Goal: Information Seeking & Learning: Learn about a topic

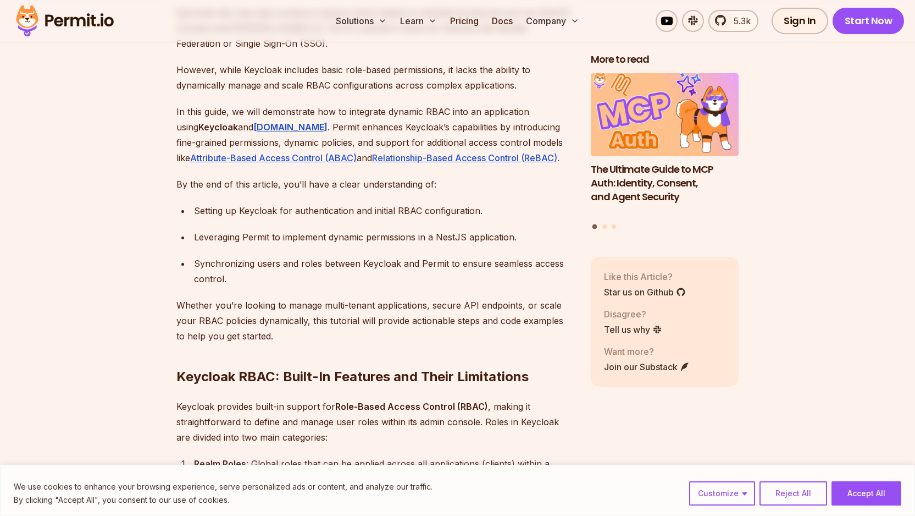
scroll to position [914, 0]
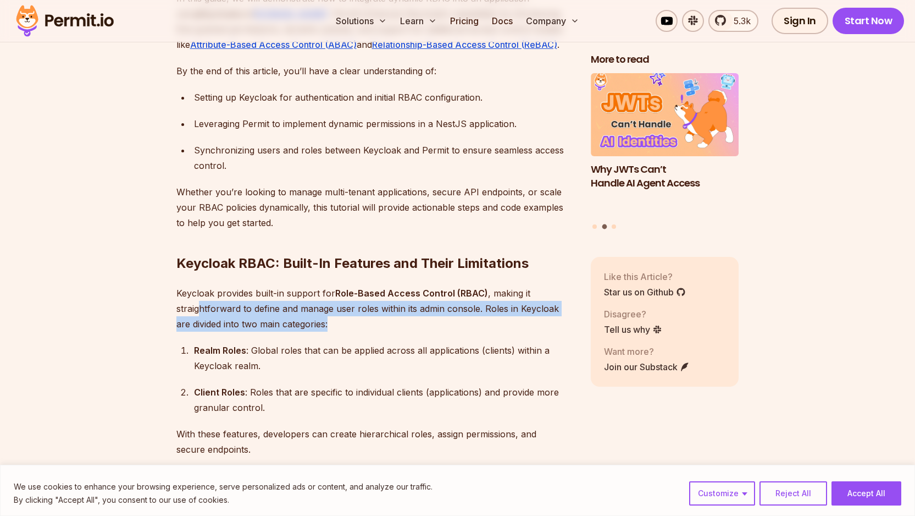
drag, startPoint x: 244, startPoint y: 298, endPoint x: 353, endPoint y: 319, distance: 110.7
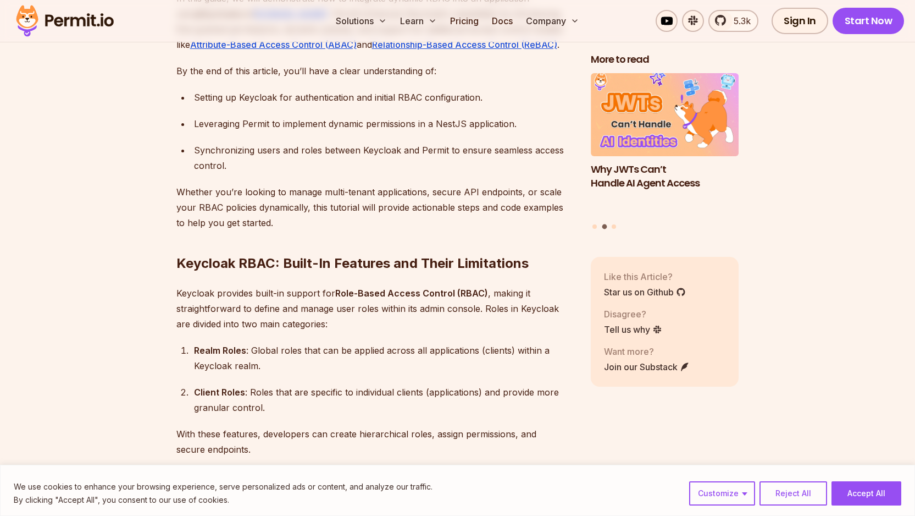
scroll to position [1046, 0]
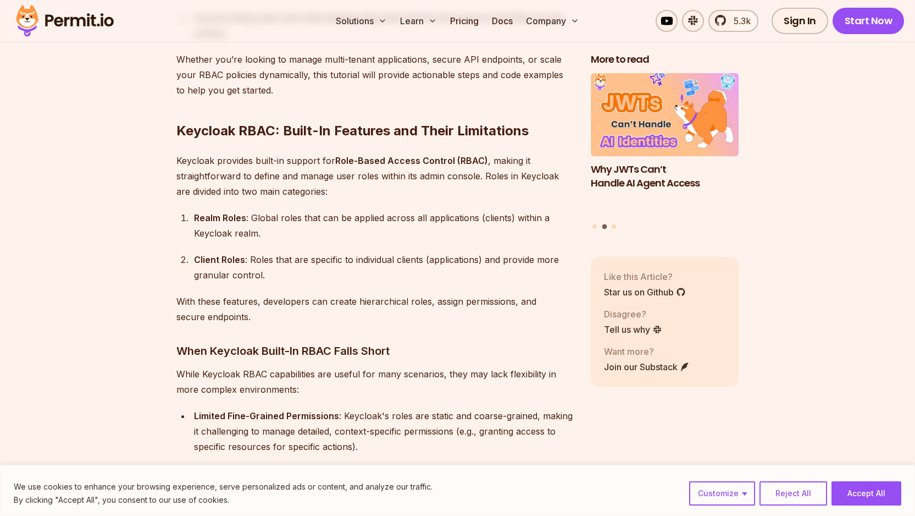
click at [450, 210] on div "Realm Roles : Global roles that can be applied across all applications (clients…" at bounding box center [383, 225] width 379 height 31
click at [268, 222] on div "Realm Roles : Global roles that can be applied across all applications (clients…" at bounding box center [383, 225] width 379 height 31
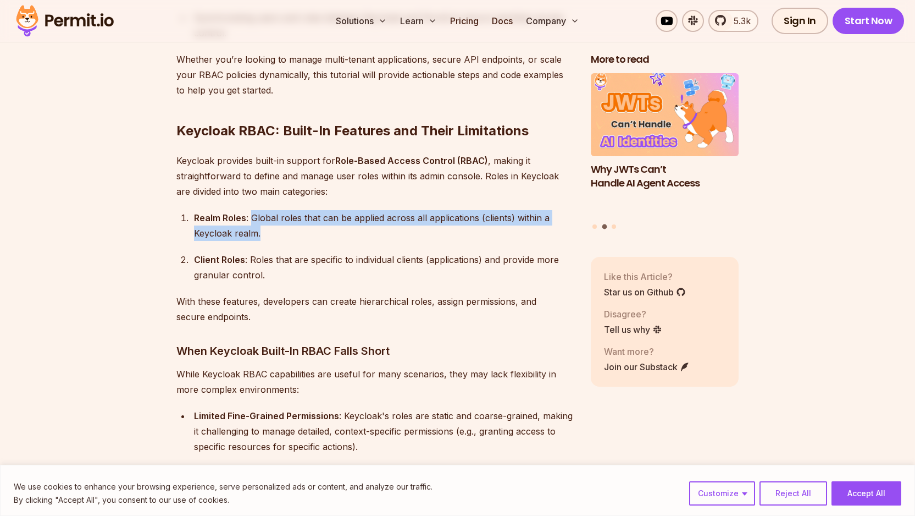
drag, startPoint x: 261, startPoint y: 219, endPoint x: 252, endPoint y: 202, distance: 19.7
click at [252, 210] on div "Realm Roles : Global roles that can be applied across all applications (clients…" at bounding box center [383, 225] width 379 height 31
drag, startPoint x: 252, startPoint y: 201, endPoint x: 261, endPoint y: 218, distance: 19.7
click at [260, 218] on div "Realm Roles : Global roles that can be applied across all applications (clients…" at bounding box center [383, 225] width 379 height 31
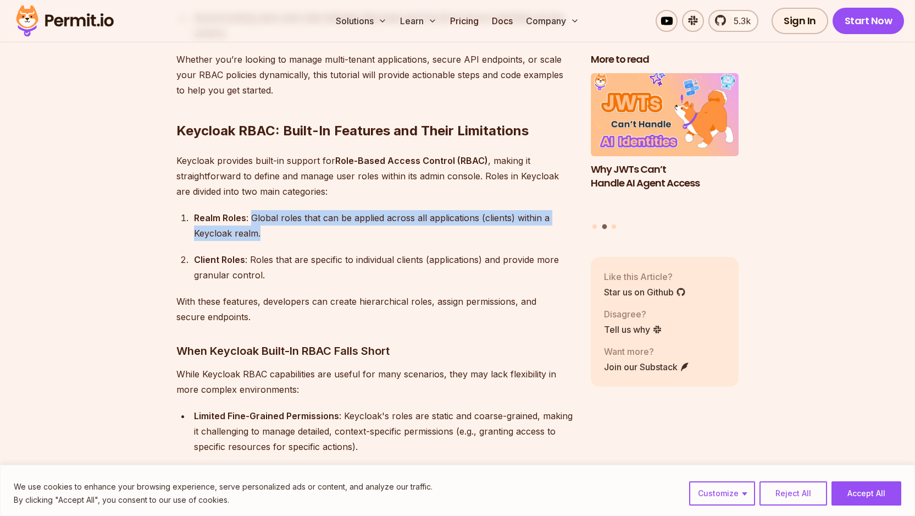
click at [261, 218] on div "Realm Roles : Global roles that can be applied across all applications (clients…" at bounding box center [383, 225] width 379 height 31
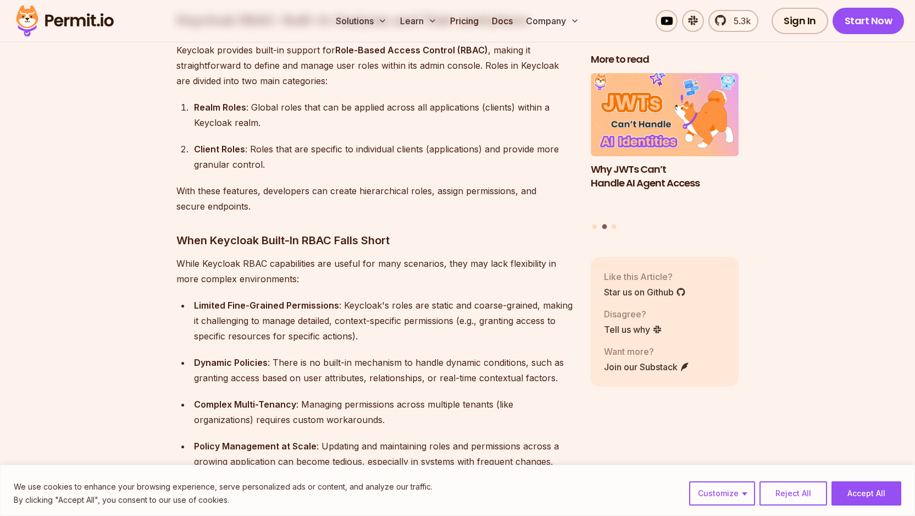
scroll to position [1213, 0]
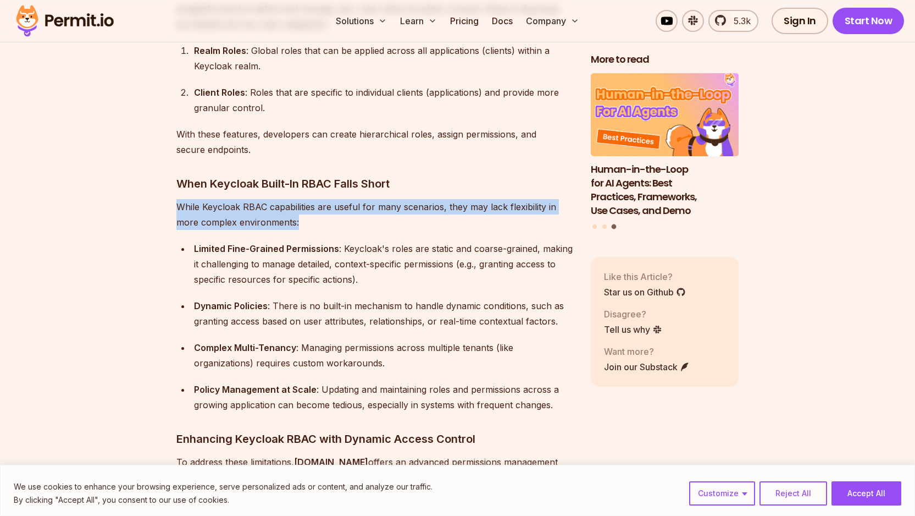
drag, startPoint x: 176, startPoint y: 192, endPoint x: 327, endPoint y: 214, distance: 152.6
click at [327, 214] on p "While Keycloak RBAC capabilities are useful for many scenarios, they may lack f…" at bounding box center [374, 214] width 397 height 31
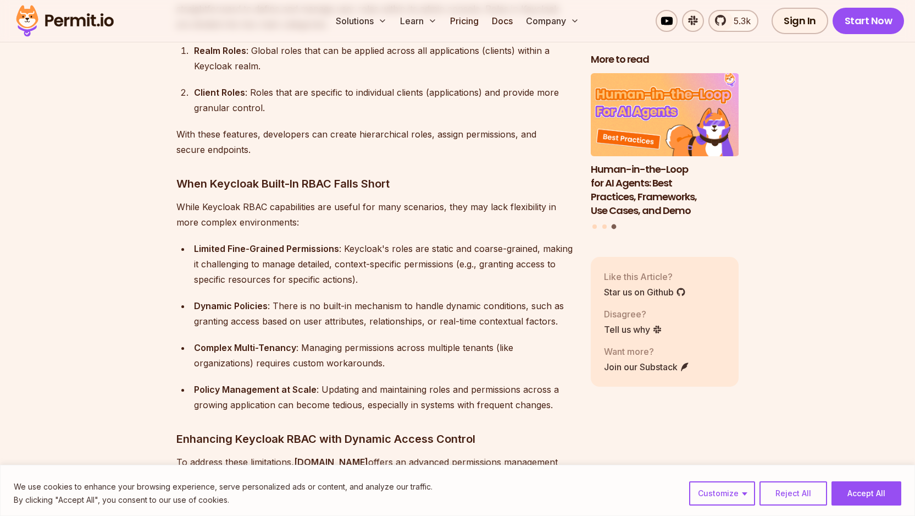
click at [440, 241] on div "Limited Fine-Grained Permissions : Keycloak's roles are static and coarse-grain…" at bounding box center [383, 264] width 379 height 46
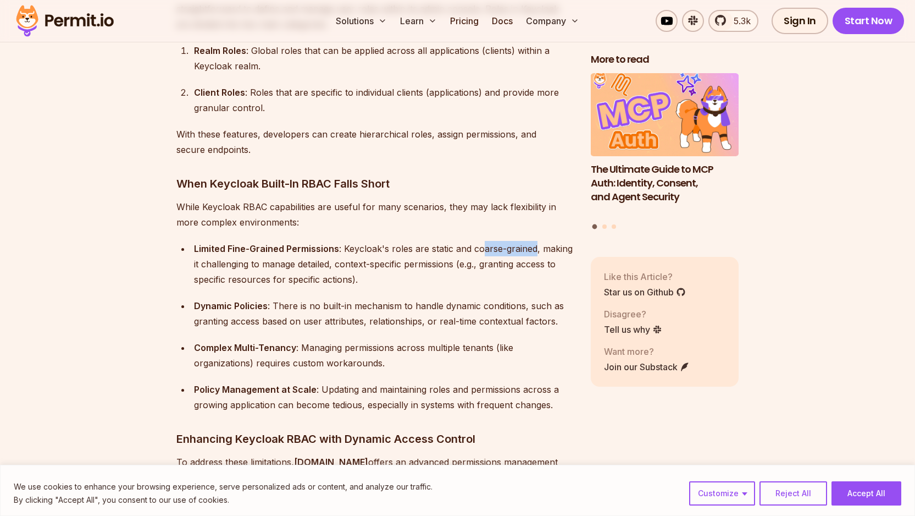
drag, startPoint x: 480, startPoint y: 232, endPoint x: 534, endPoint y: 235, distance: 54.5
click at [534, 241] on div "Limited Fine-Grained Permissions : Keycloak's roles are static and coarse-grain…" at bounding box center [383, 264] width 379 height 46
drag, startPoint x: 197, startPoint y: 252, endPoint x: 293, endPoint y: 252, distance: 96.7
click at [293, 252] on div "Limited Fine-Grained Permissions : Keycloak's roles are static and coarse-grain…" at bounding box center [383, 264] width 379 height 46
click at [271, 251] on div "Limited Fine-Grained Permissions : Keycloak's roles are static and coarse-grain…" at bounding box center [383, 264] width 379 height 46
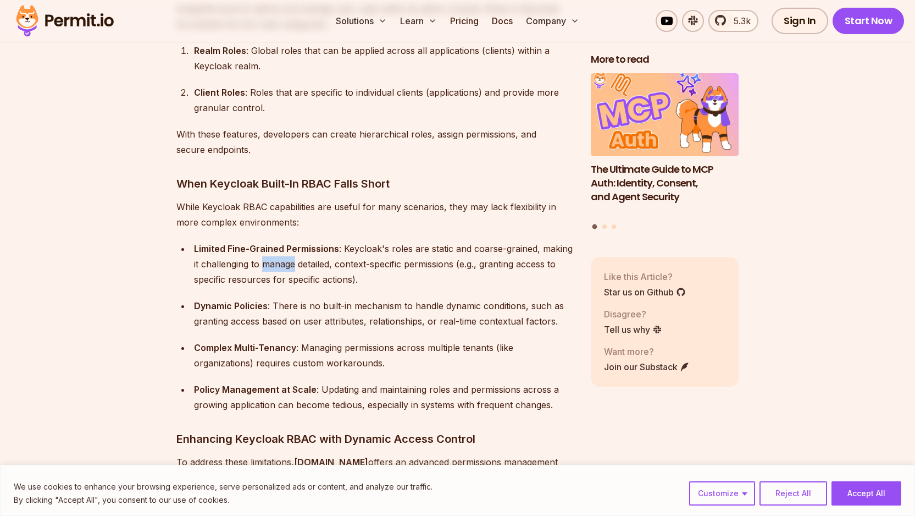
click at [271, 251] on div "Limited Fine-Grained Permissions : Keycloak's roles are static and coarse-grain…" at bounding box center [383, 264] width 379 height 46
click at [316, 250] on div "Limited Fine-Grained Permissions : Keycloak's roles are static and coarse-grain…" at bounding box center [383, 264] width 379 height 46
click at [317, 250] on div "Limited Fine-Grained Permissions : Keycloak's roles are static and coarse-grain…" at bounding box center [383, 264] width 379 height 46
drag, startPoint x: 330, startPoint y: 250, endPoint x: 452, endPoint y: 248, distance: 121.5
click at [452, 248] on div "Limited Fine-Grained Permissions : Keycloak's roles are static and coarse-grain…" at bounding box center [383, 264] width 379 height 46
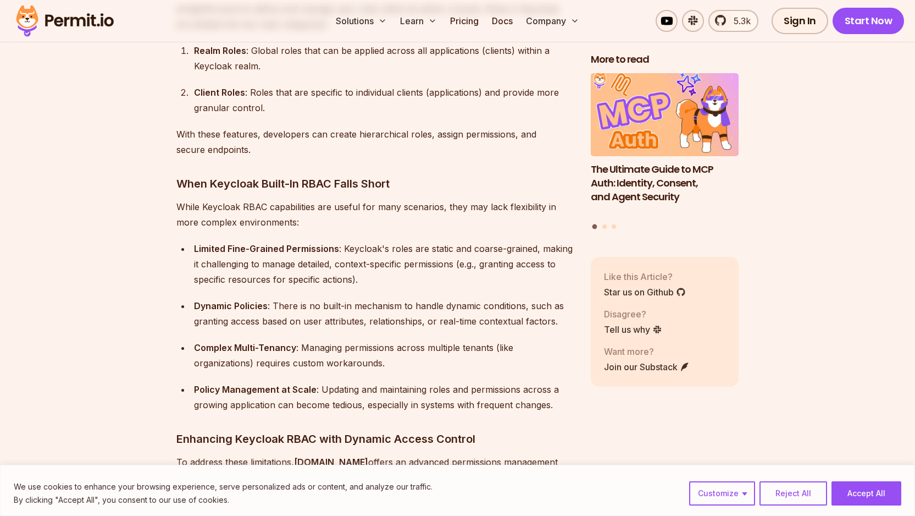
click at [195, 257] on li "Limited Fine-Grained Permissions : Keycloak's roles are static and coarse-grain…" at bounding box center [382, 264] width 383 height 46
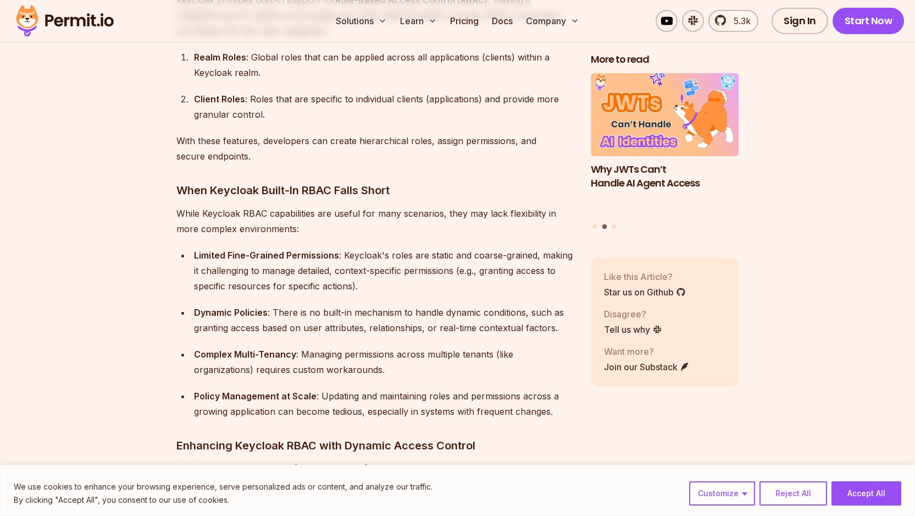
scroll to position [1200, 0]
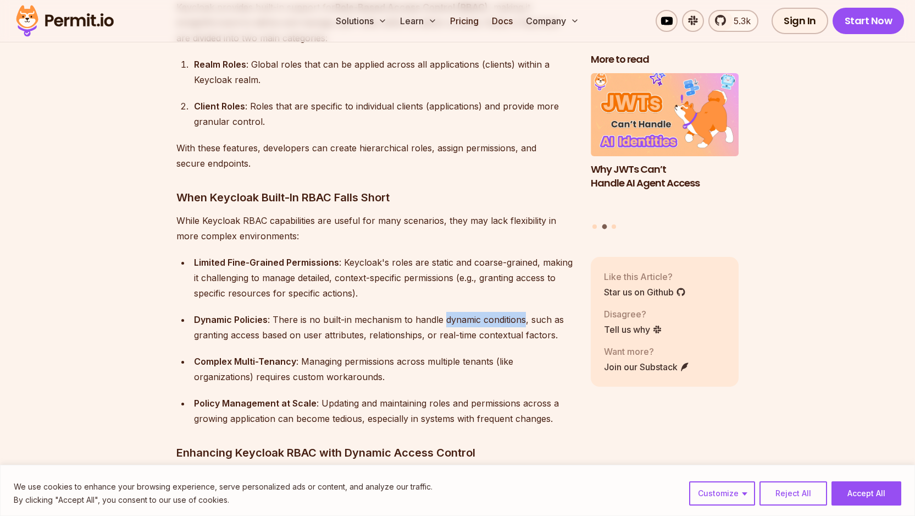
drag, startPoint x: 443, startPoint y: 306, endPoint x: 522, endPoint y: 304, distance: 79.2
click at [522, 312] on div "Dynamic Policies : There is no built-in mechanism to handle dynamic conditions,…" at bounding box center [383, 327] width 379 height 31
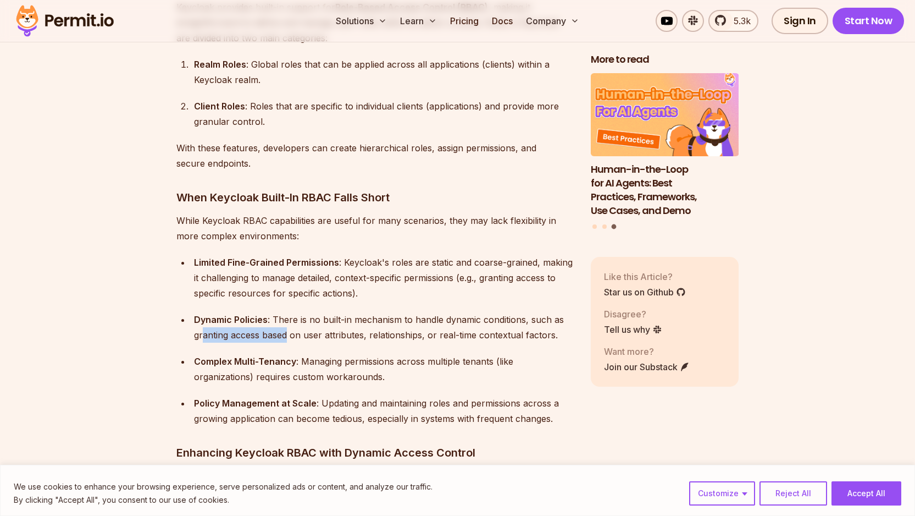
drag, startPoint x: 202, startPoint y: 322, endPoint x: 287, endPoint y: 322, distance: 84.6
click at [287, 322] on div "Dynamic Policies : There is no built-in mechanism to handle dynamic conditions,…" at bounding box center [383, 327] width 379 height 31
click at [329, 319] on div "Dynamic Policies : There is no built-in mechanism to handle dynamic conditions,…" at bounding box center [383, 327] width 379 height 31
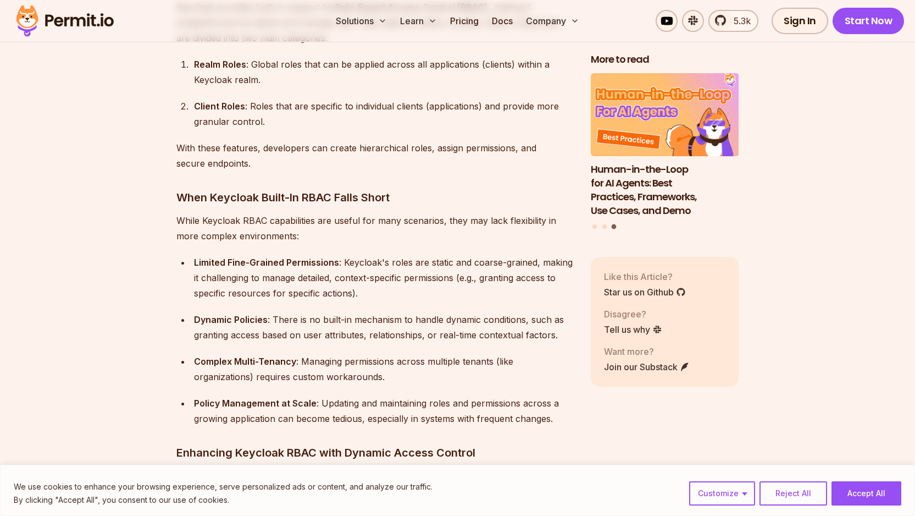
click at [386, 320] on div "Dynamic Policies : There is no built-in mechanism to handle dynamic conditions,…" at bounding box center [383, 327] width 379 height 31
drag, startPoint x: 331, startPoint y: 348, endPoint x: 426, endPoint y: 352, distance: 95.2
click at [425, 353] on div "Complex Multi-Tenancy : Managing permissions across multiple tenants (like orga…" at bounding box center [383, 368] width 379 height 31
click at [426, 353] on div "Complex Multi-Tenancy : Managing permissions across multiple tenants (like orga…" at bounding box center [383, 368] width 379 height 31
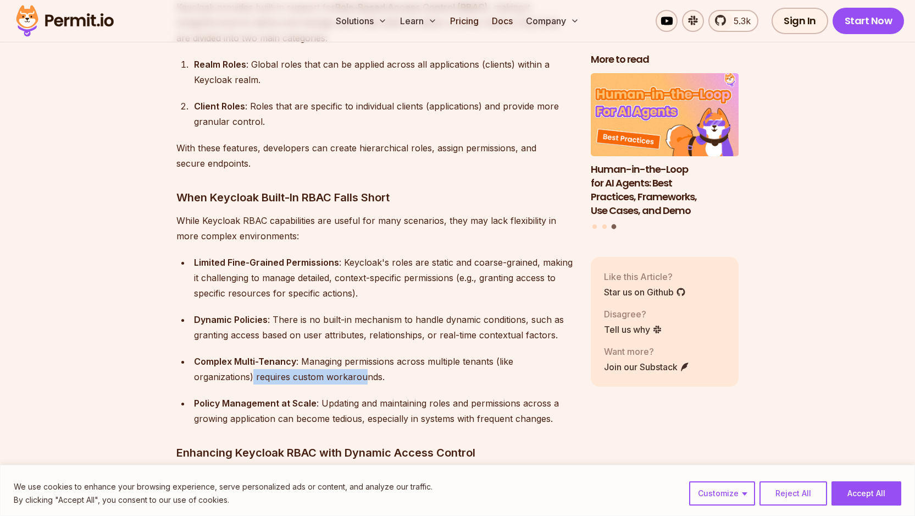
drag, startPoint x: 259, startPoint y: 362, endPoint x: 365, endPoint y: 367, distance: 106.8
click at [364, 367] on div "Complex Multi-Tenancy : Managing permissions across multiple tenants (like orga…" at bounding box center [383, 368] width 379 height 31
click at [365, 367] on div "Complex Multi-Tenancy : Managing permissions across multiple tenants (like orga…" at bounding box center [383, 368] width 379 height 31
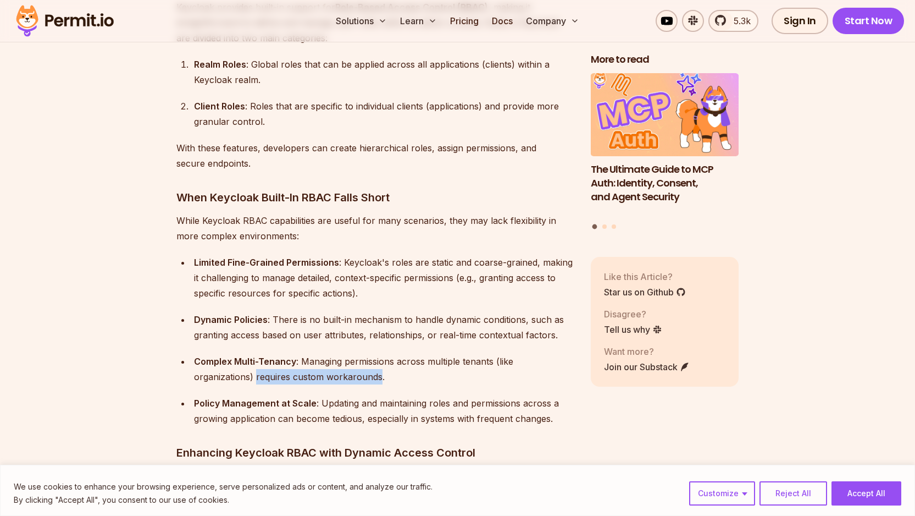
drag, startPoint x: 379, startPoint y: 362, endPoint x: 256, endPoint y: 356, distance: 123.3
click at [256, 356] on div "Complex Multi-Tenancy : Managing permissions across multiple tenants (like orga…" at bounding box center [383, 368] width 379 height 31
click at [257, 359] on div "Complex Multi-Tenancy : Managing permissions across multiple tenants (like orga…" at bounding box center [383, 368] width 379 height 31
drag, startPoint x: 310, startPoint y: 360, endPoint x: 389, endPoint y: 360, distance: 79.1
click at [389, 360] on div "Complex Multi-Tenancy : Managing permissions across multiple tenants (like orga…" at bounding box center [383, 368] width 379 height 31
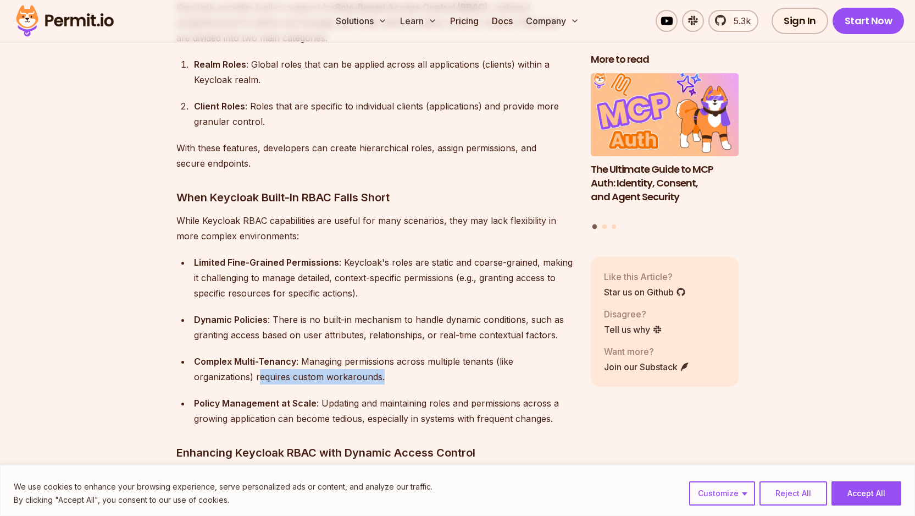
click at [389, 360] on div "Complex Multi-Tenancy : Managing permissions across multiple tenants (like orga…" at bounding box center [383, 368] width 379 height 31
drag, startPoint x: 378, startPoint y: 359, endPoint x: 254, endPoint y: 357, distance: 123.1
click at [254, 357] on div "Complex Multi-Tenancy : Managing permissions across multiple tenants (like orga…" at bounding box center [383, 368] width 379 height 31
click at [364, 395] on div "Policy Management at Scale : Updating and maintaining roles and permissions acr…" at bounding box center [383, 410] width 379 height 31
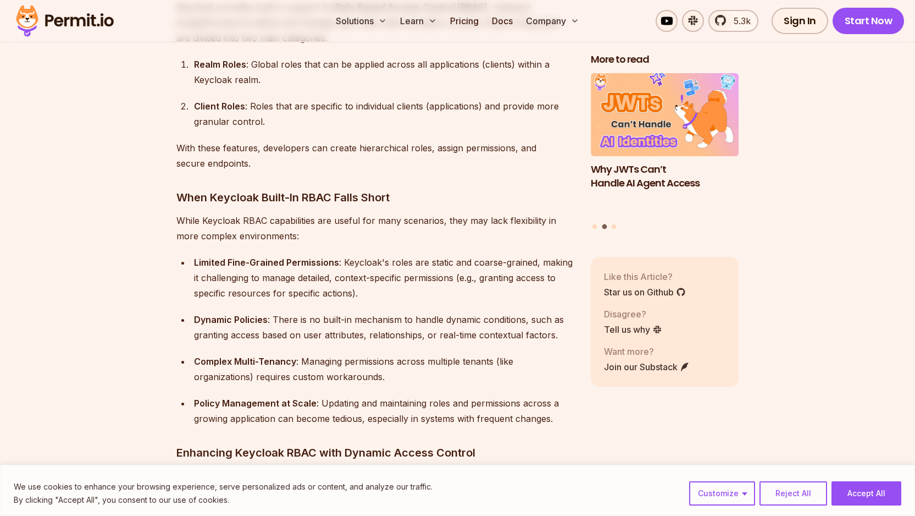
click at [434, 369] on ul "Limited Fine-Grained Permissions : Keycloak's roles are static and coarse-grain…" at bounding box center [374, 339] width 397 height 171
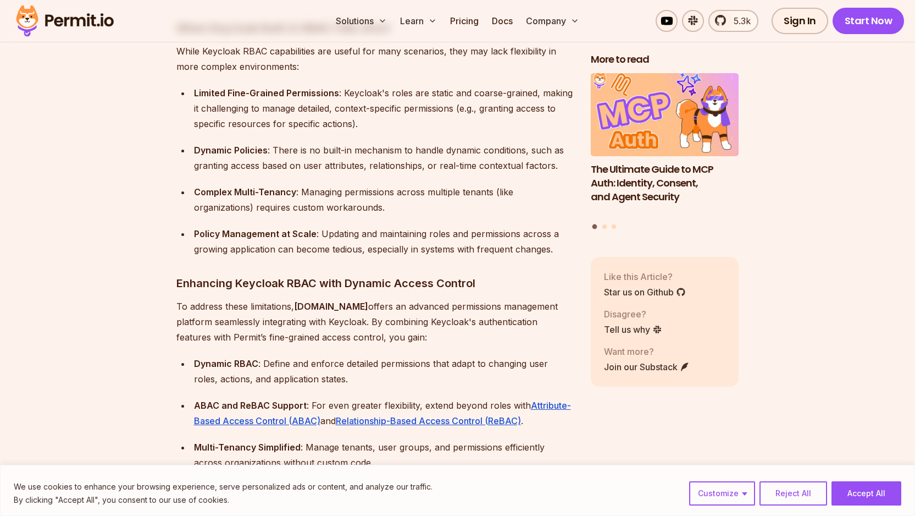
scroll to position [1501, 0]
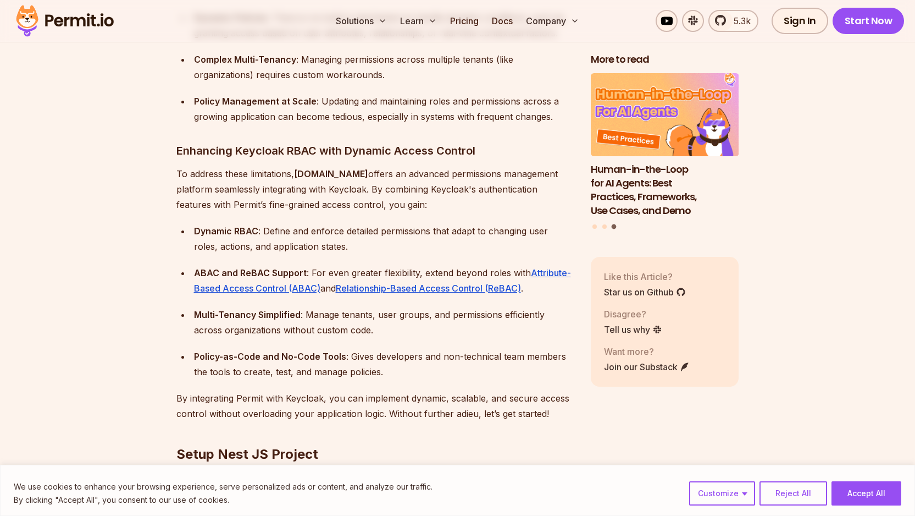
drag, startPoint x: 191, startPoint y: 296, endPoint x: 296, endPoint y: 298, distance: 105.0
click at [296, 307] on li "Multi-Tenancy Simplified : Manage tenants, user groups, and permissions efficie…" at bounding box center [382, 322] width 383 height 31
click at [296, 309] on strong "Multi-Tenancy Simplified" at bounding box center [247, 314] width 107 height 11
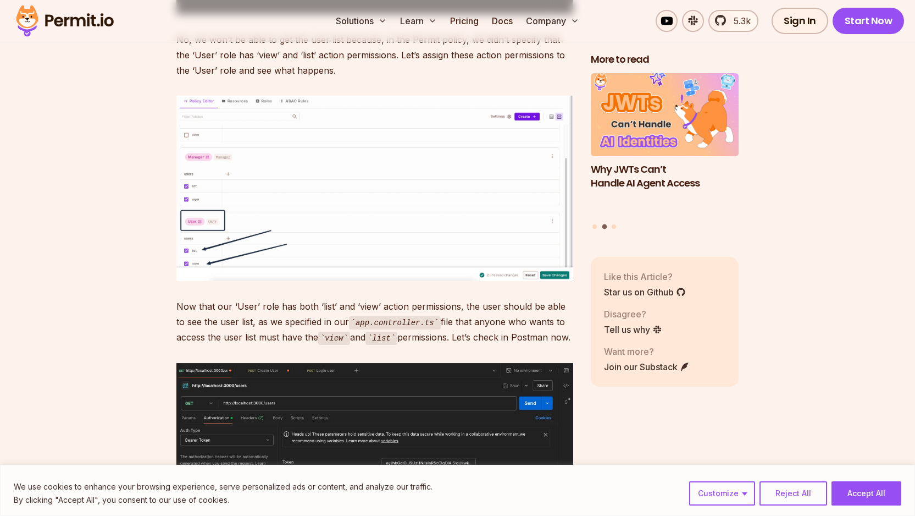
scroll to position [15738, 0]
